Goal: Task Accomplishment & Management: Complete application form

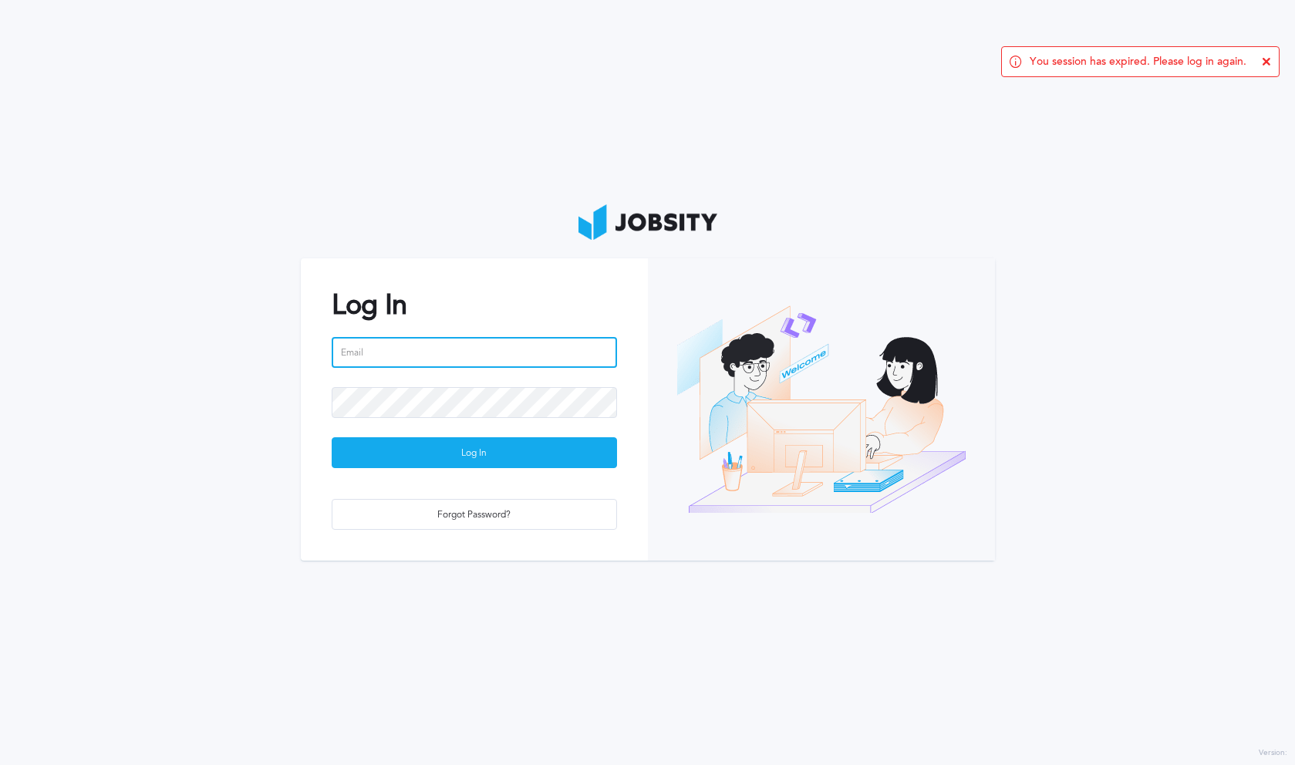
click at [466, 355] on input "email" at bounding box center [474, 352] width 285 height 31
type input "[PERSON_NAME][EMAIL_ADDRESS][PERSON_NAME][DOMAIN_NAME]"
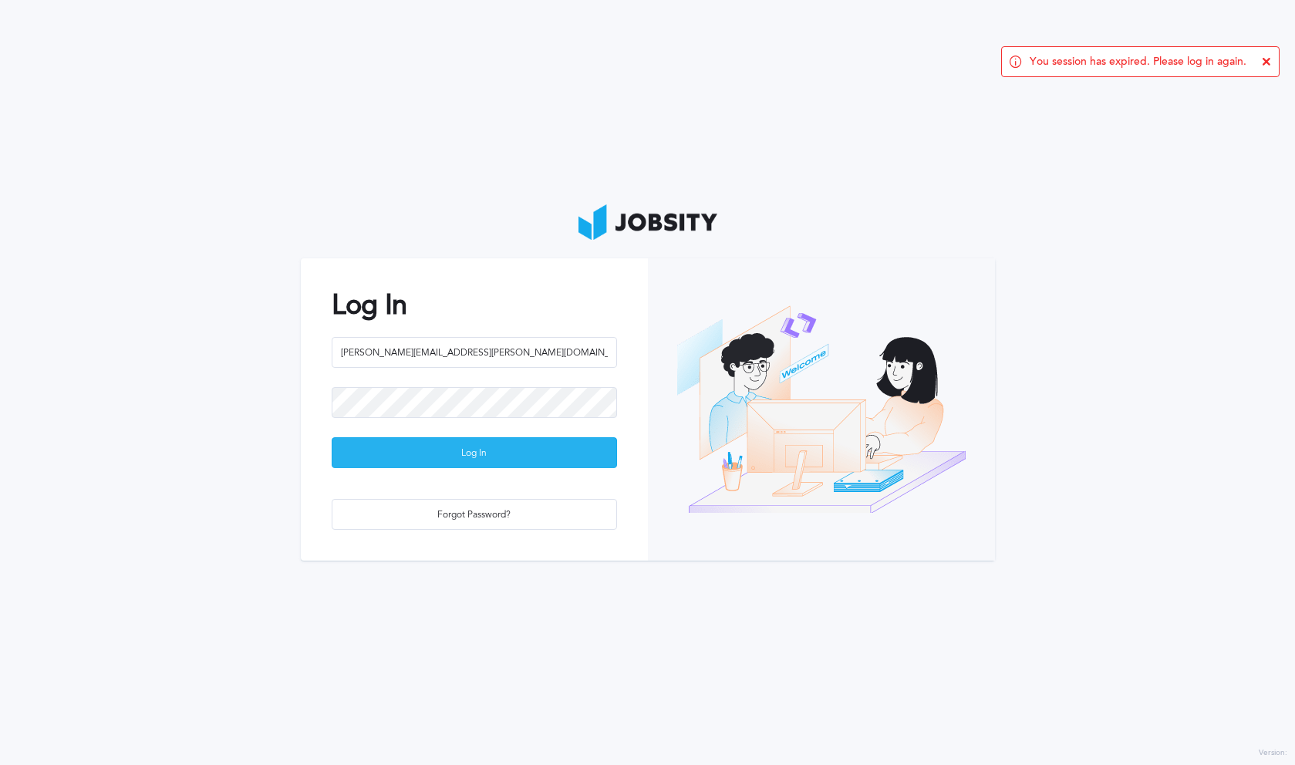
click at [527, 456] on div "Log In" at bounding box center [474, 453] width 284 height 31
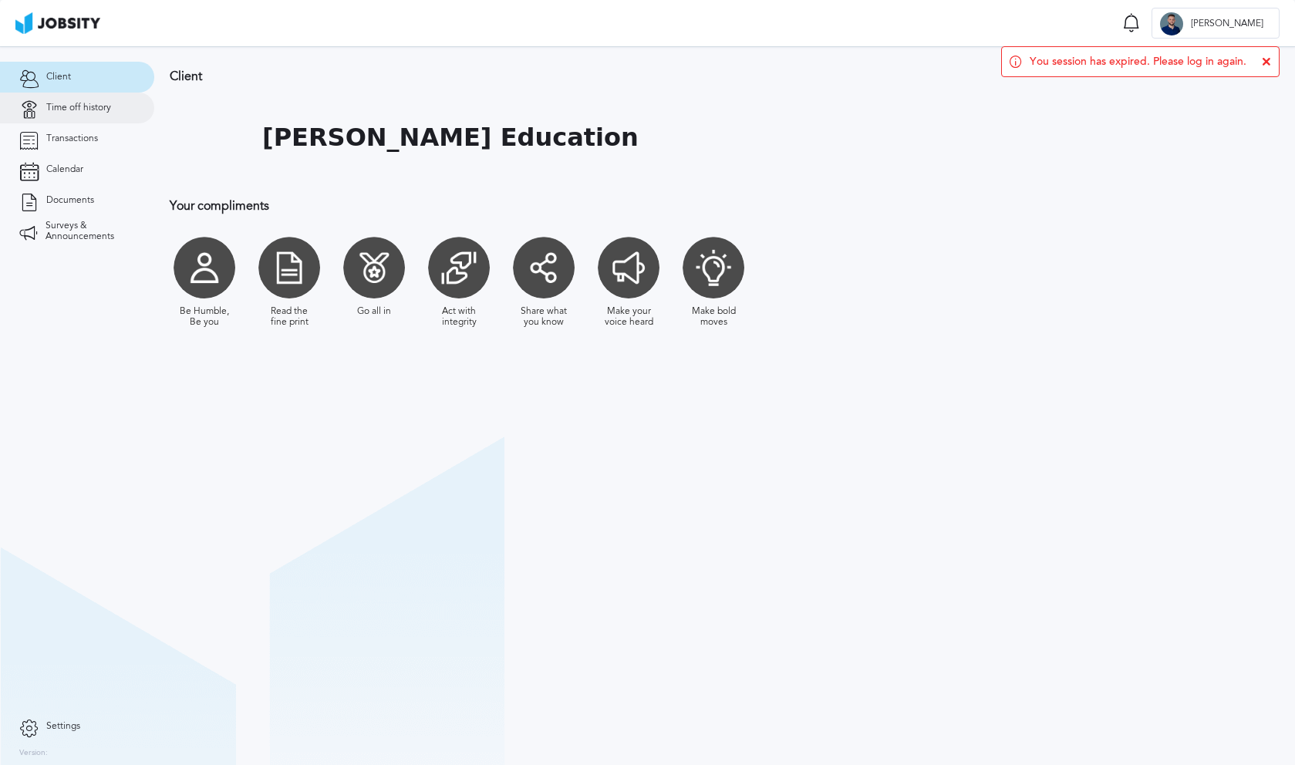
click at [104, 104] on span "Time off history" at bounding box center [78, 108] width 65 height 11
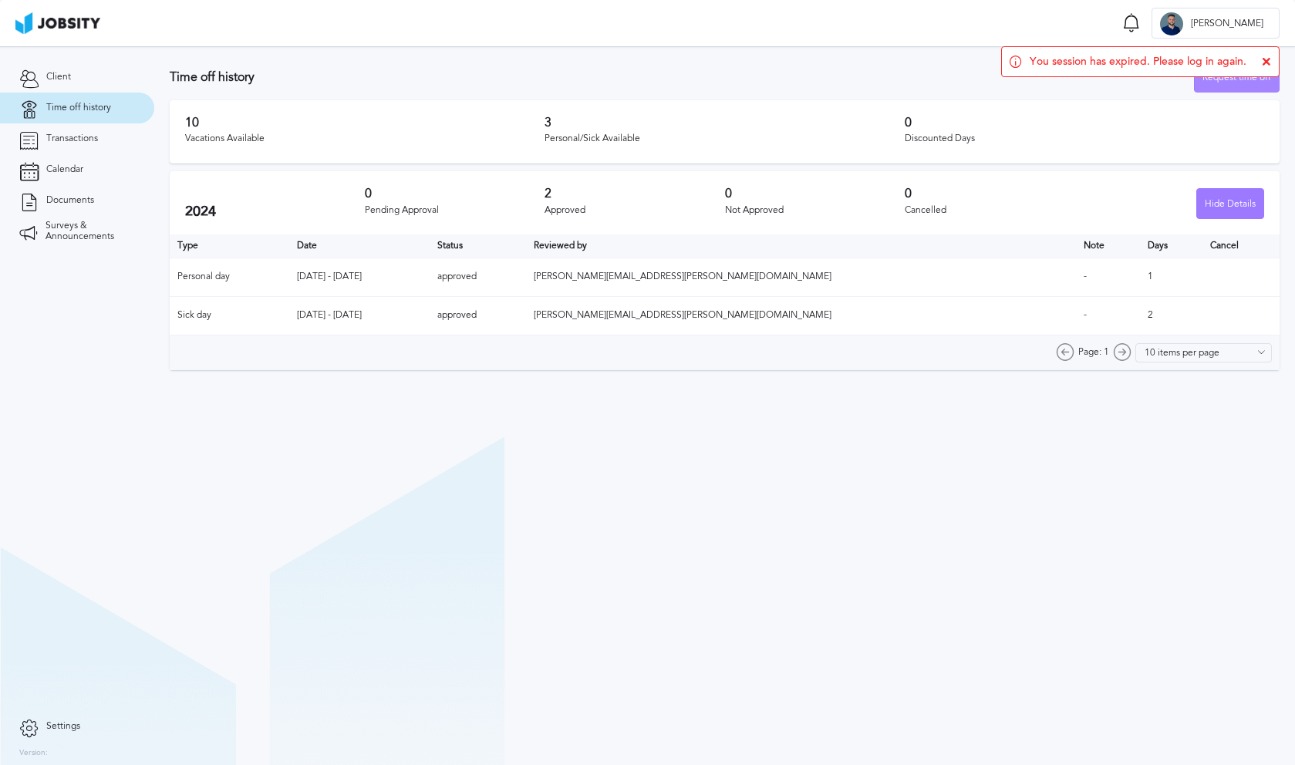
click at [1237, 82] on div "Request time off" at bounding box center [1236, 77] width 84 height 31
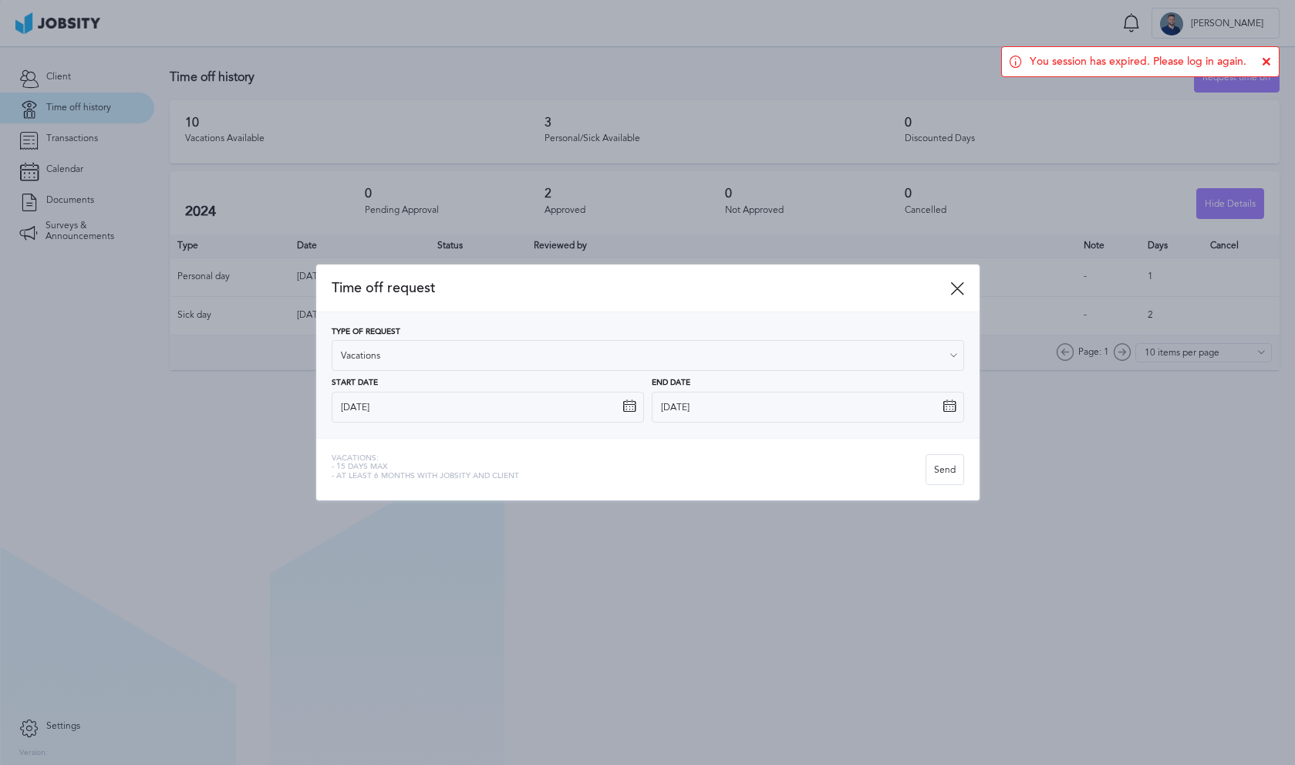
click at [631, 409] on icon at bounding box center [629, 406] width 14 height 14
click at [625, 404] on icon at bounding box center [629, 406] width 14 height 14
click at [620, 419] on input "[DATE]" at bounding box center [488, 407] width 312 height 31
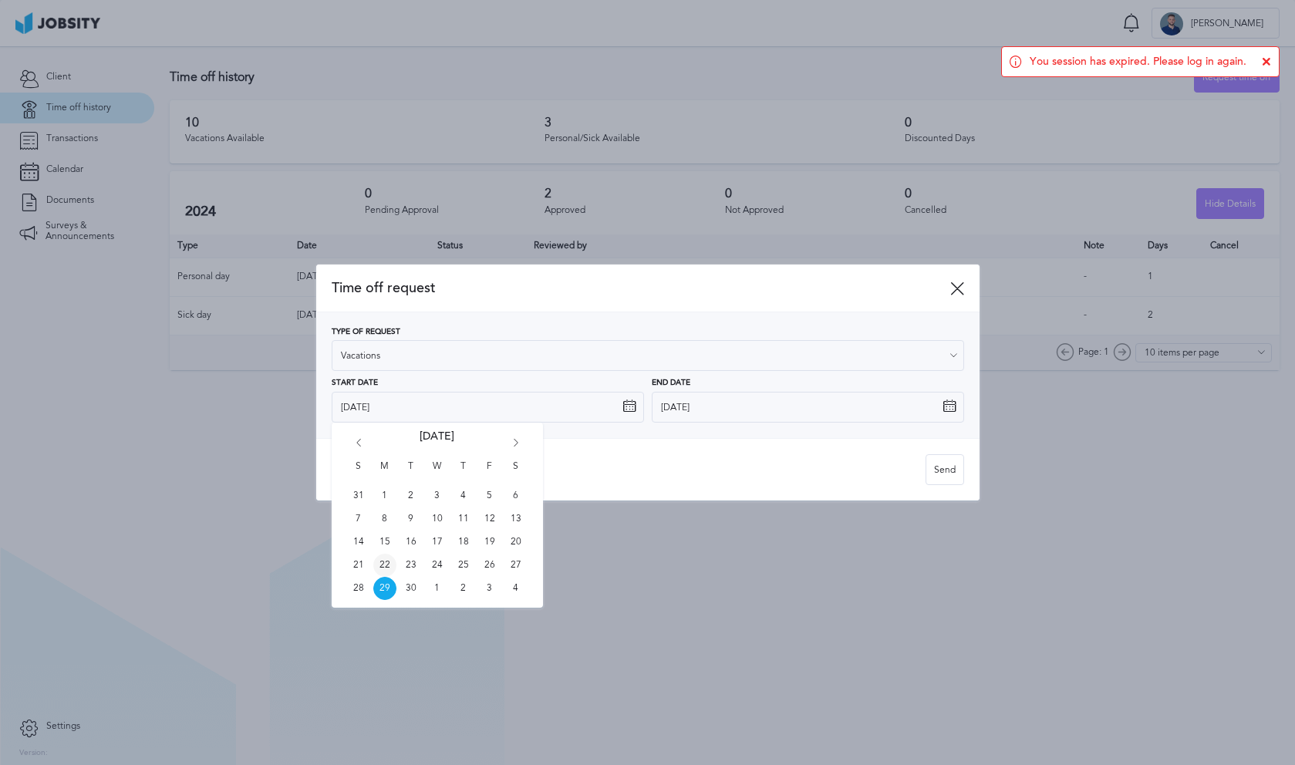
click at [387, 564] on span "22" at bounding box center [384, 565] width 23 height 23
type input "[DATE]"
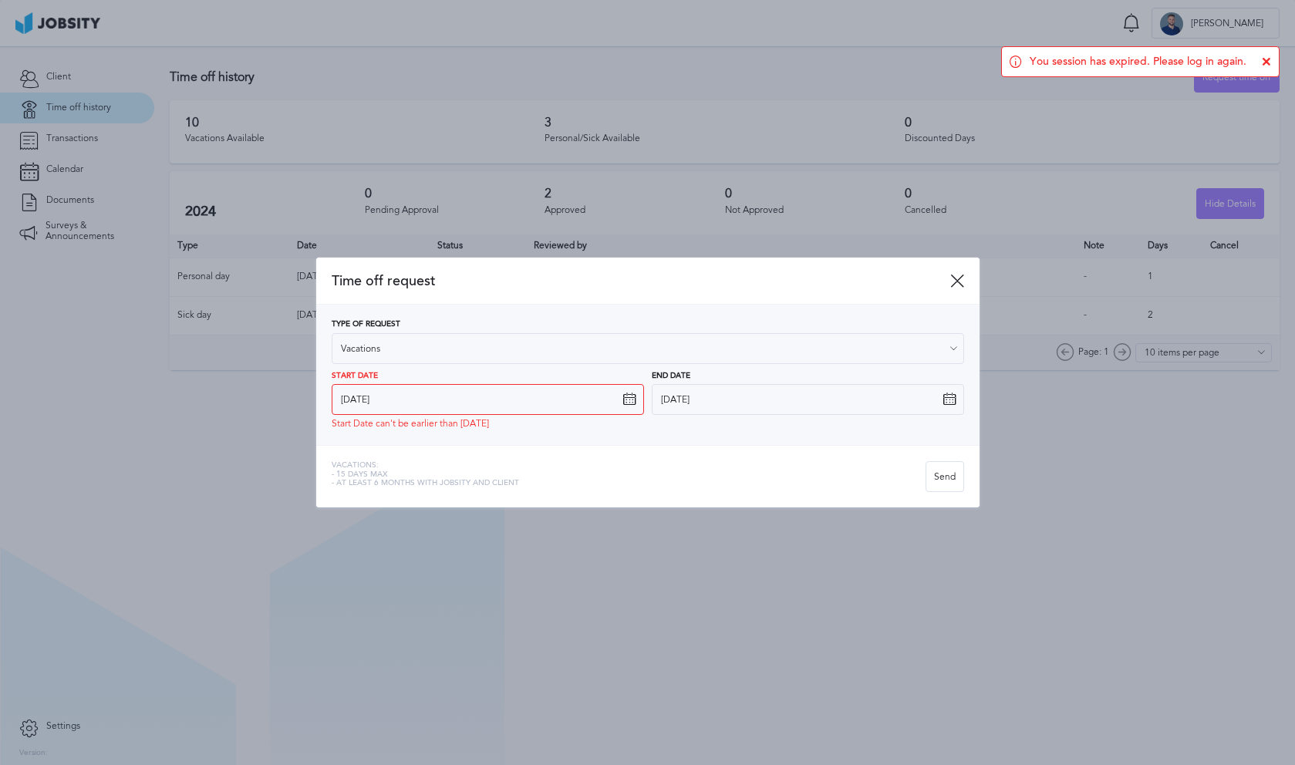
click at [950, 397] on icon at bounding box center [949, 399] width 14 height 14
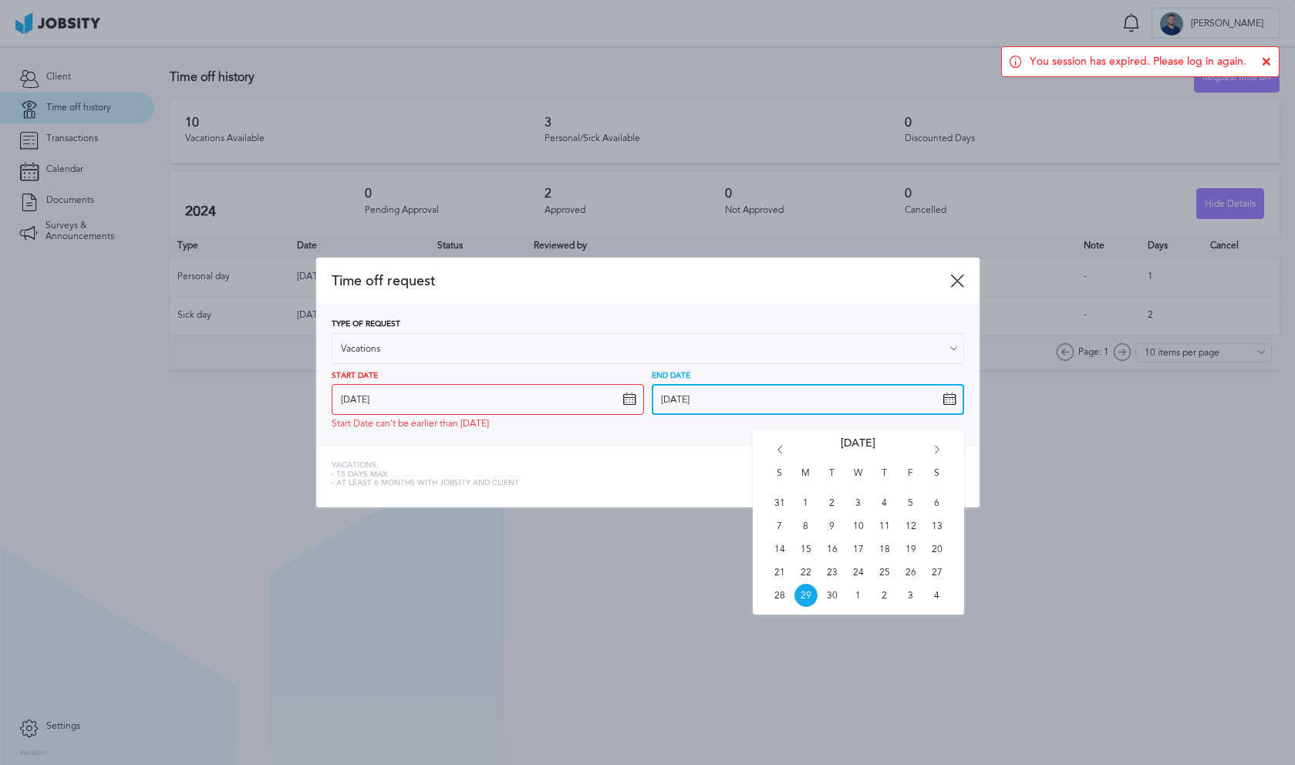
click at [940, 402] on input "[DATE]" at bounding box center [808, 399] width 312 height 31
click at [914, 572] on span "26" at bounding box center [910, 572] width 23 height 23
type input "[DATE]"
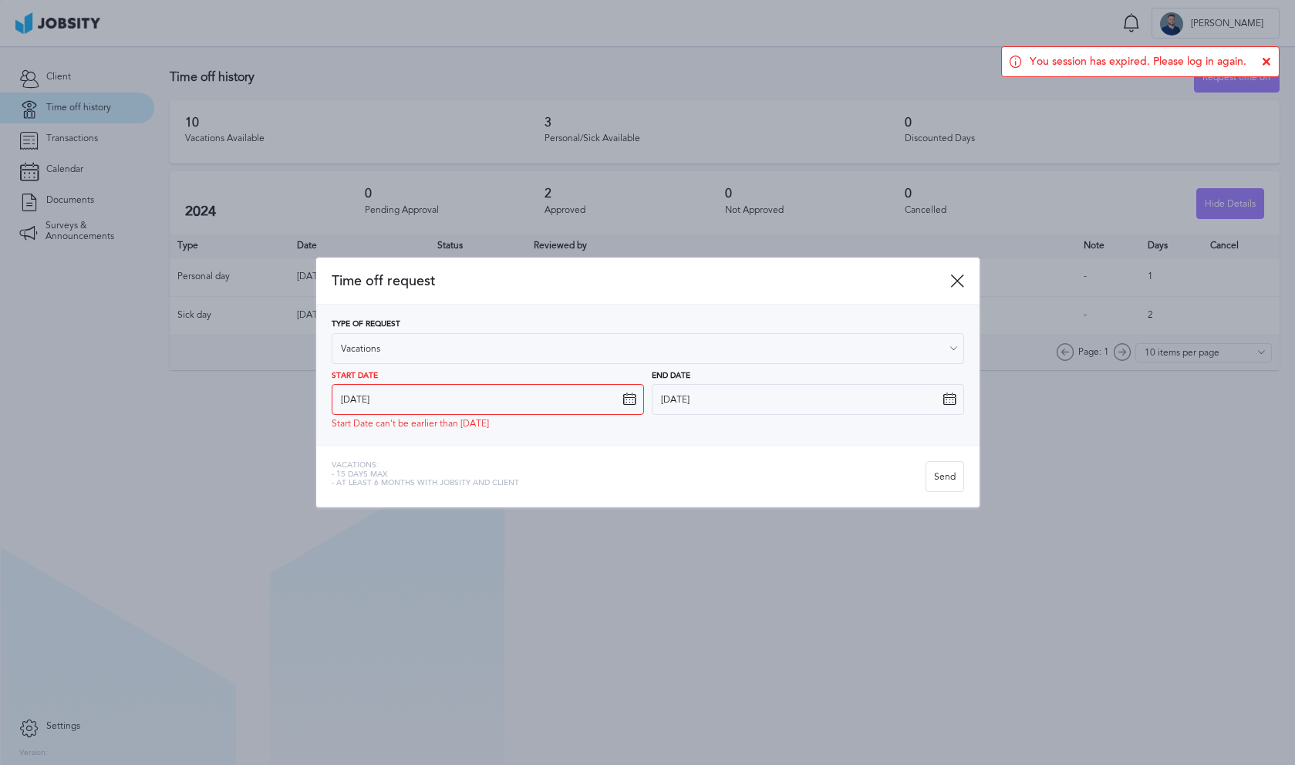
click at [665, 277] on span "Time off request" at bounding box center [641, 281] width 618 height 16
